Goal: Information Seeking & Learning: Learn about a topic

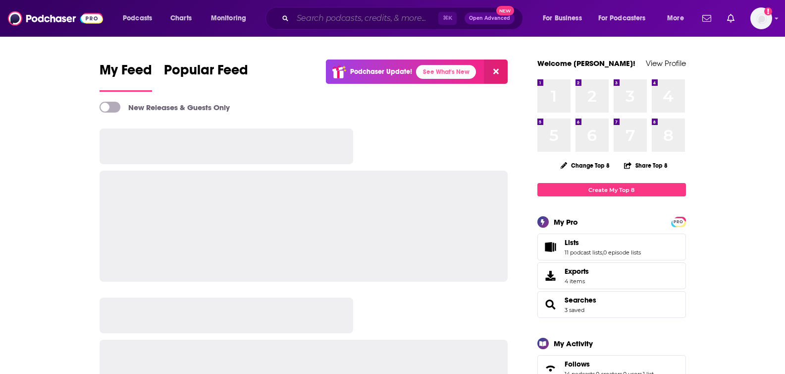
click at [363, 19] on input "Search podcasts, credits, & more..." at bounding box center [366, 18] width 146 height 16
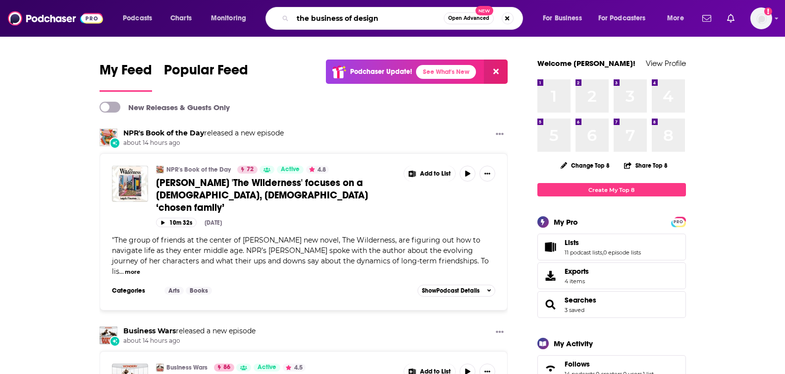
type input "the business of design"
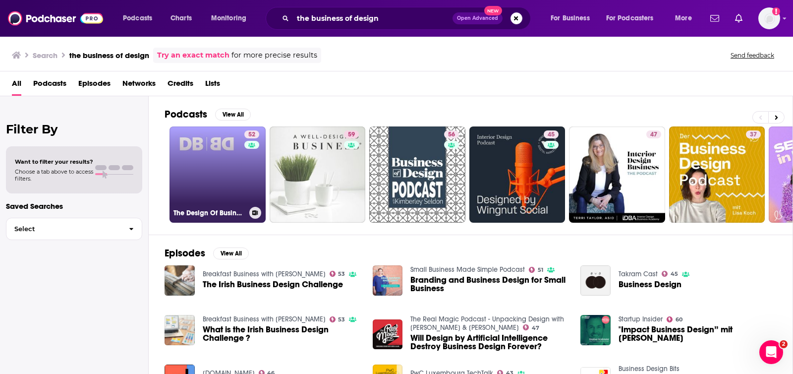
click at [250, 157] on div "52" at bounding box center [252, 168] width 17 height 76
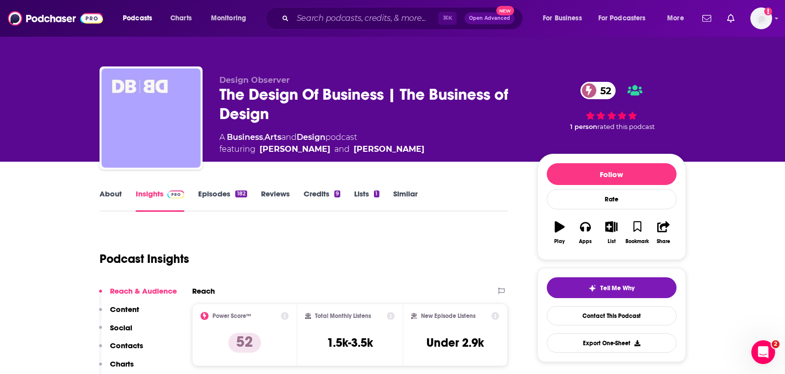
click at [110, 190] on link "About" at bounding box center [111, 200] width 22 height 23
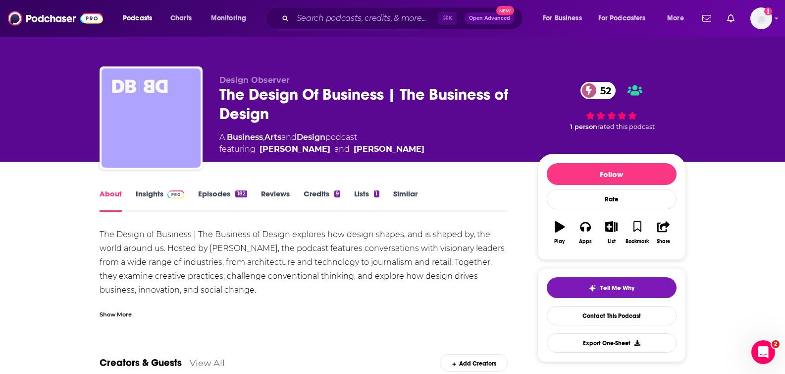
click at [138, 196] on link "Insights" at bounding box center [160, 200] width 49 height 23
